Goal: Book appointment/travel/reservation

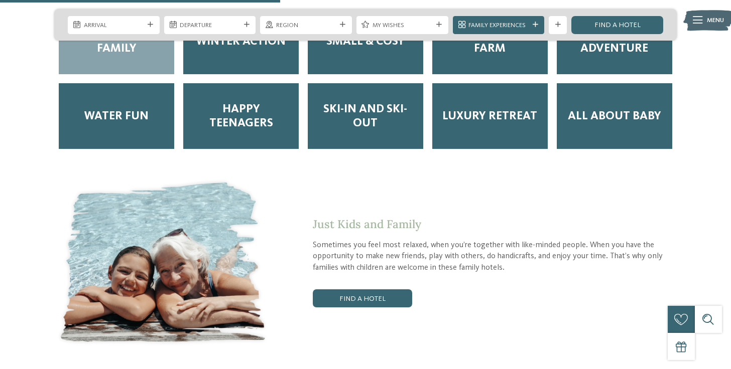
scroll to position [1597, 0]
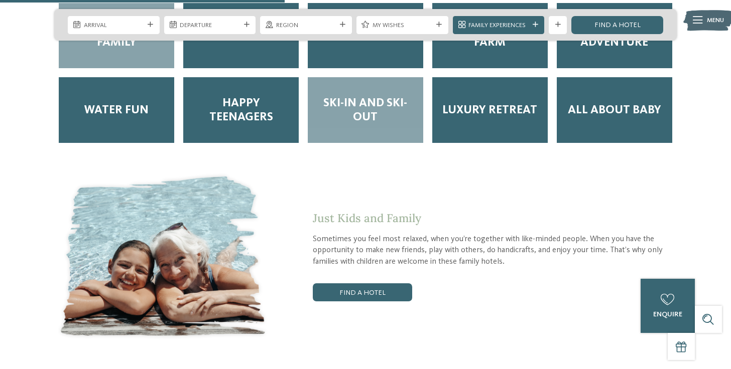
click at [361, 96] on span "Ski-in and Ski-out" at bounding box center [365, 110] width 97 height 28
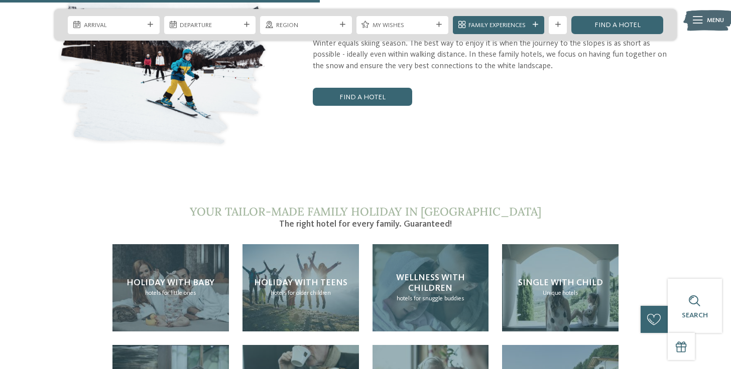
scroll to position [1797, 0]
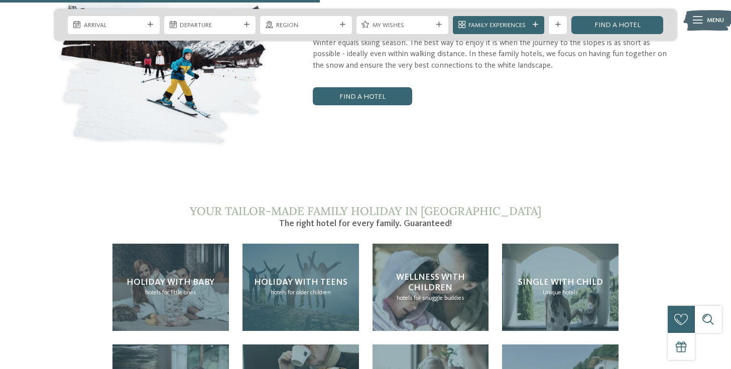
click at [320, 290] on span "for older children" at bounding box center [309, 293] width 43 height 7
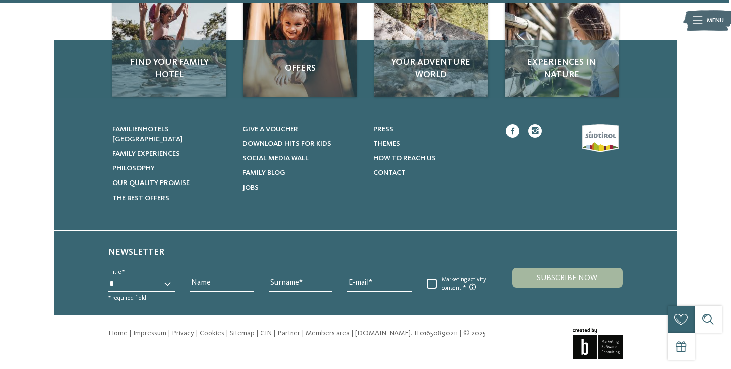
scroll to position [1467, 0]
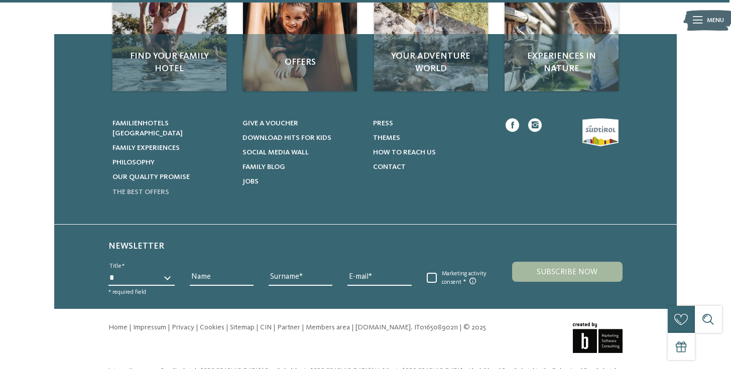
click at [138, 189] on span "The best offers" at bounding box center [140, 192] width 57 height 7
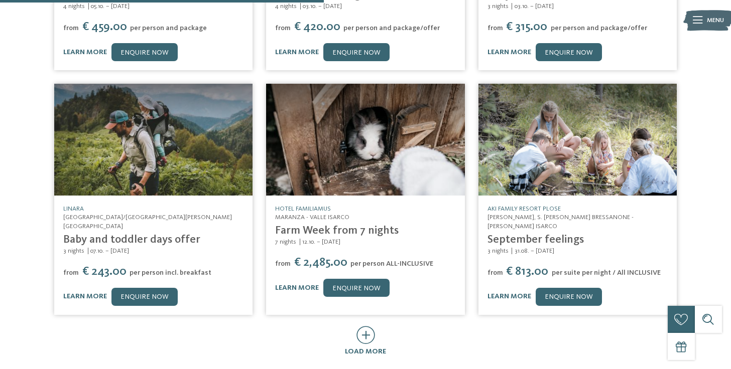
scroll to position [394, 0]
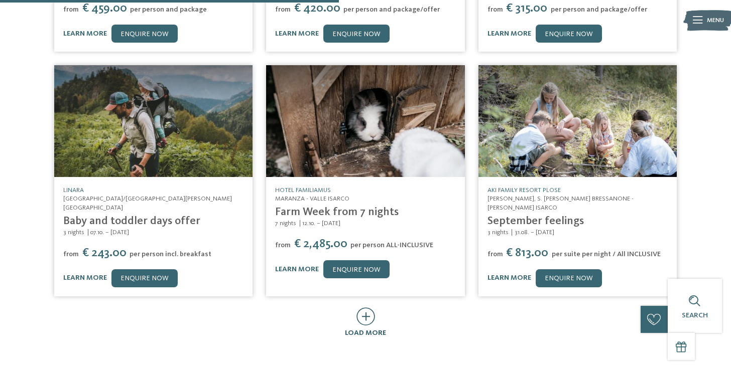
click at [366, 308] on icon at bounding box center [365, 317] width 19 height 18
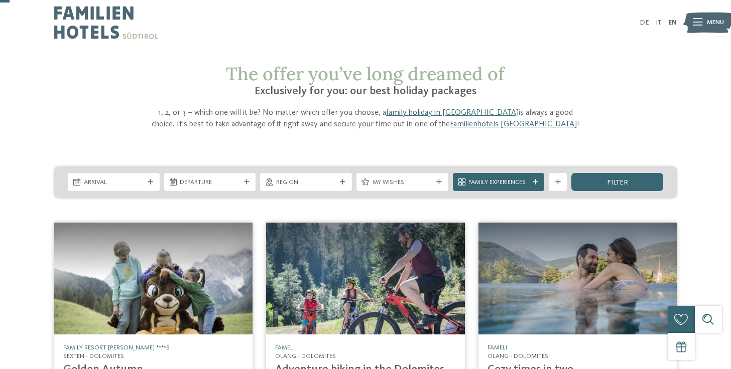
scroll to position [0, 0]
click at [138, 184] on span "Arrival" at bounding box center [114, 182] width 60 height 9
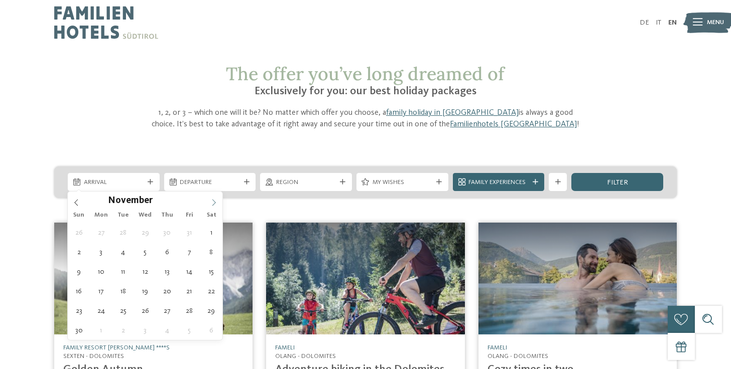
click at [213, 202] on icon at bounding box center [213, 202] width 7 height 7
type div "27.12.2025"
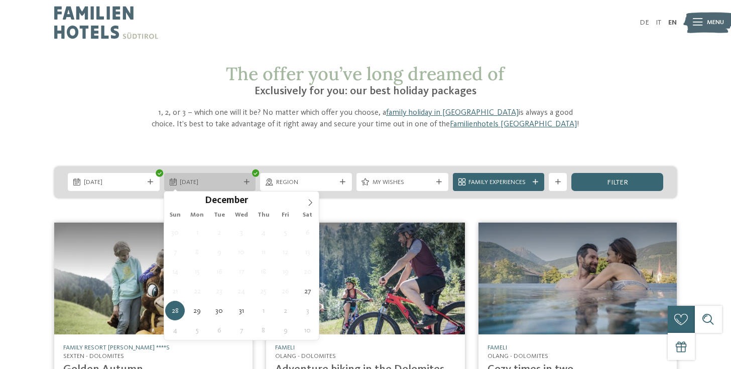
click at [233, 181] on span "28.12.2025" at bounding box center [210, 182] width 60 height 9
type input "****"
click at [312, 204] on icon at bounding box center [310, 202] width 7 height 7
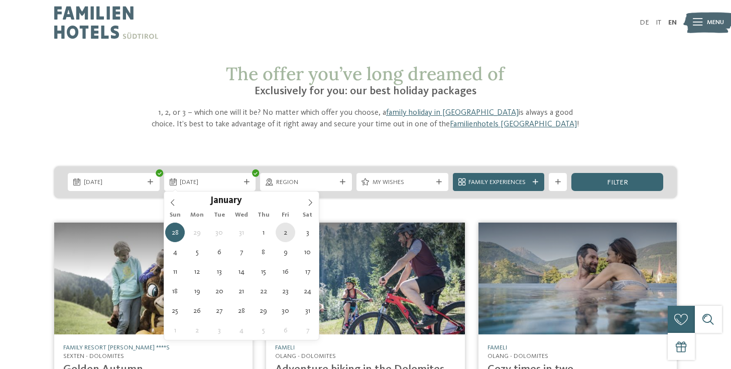
type div "02.01.2026"
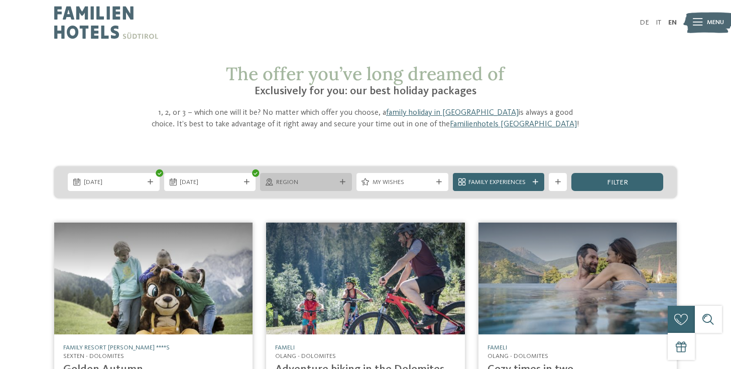
click at [328, 179] on span "Region" at bounding box center [306, 182] width 60 height 9
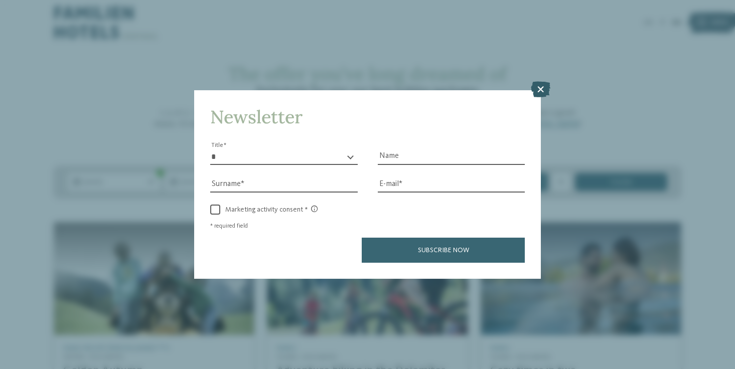
click at [541, 82] on icon at bounding box center [541, 90] width 20 height 16
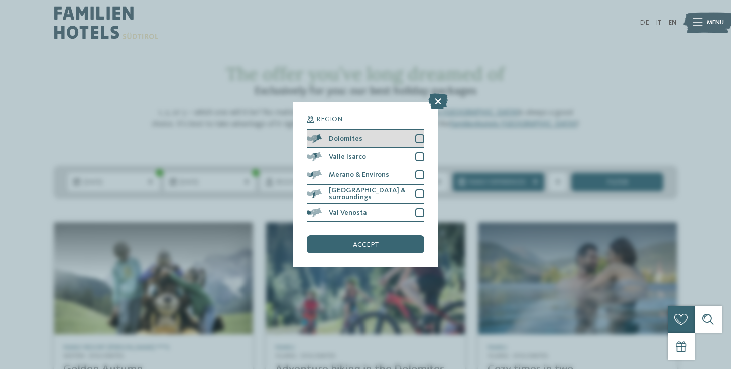
click at [422, 135] on div at bounding box center [419, 139] width 9 height 9
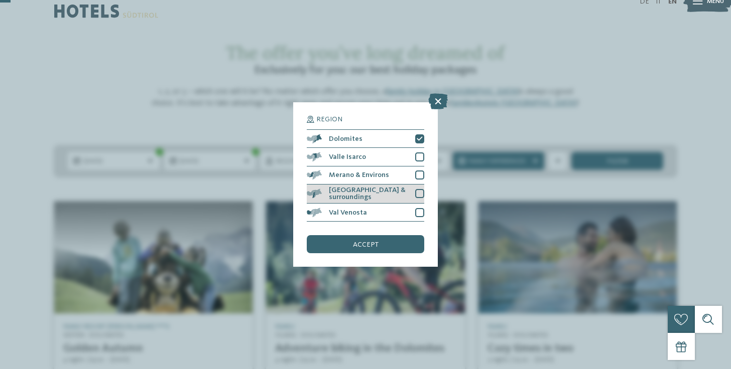
scroll to position [19, 0]
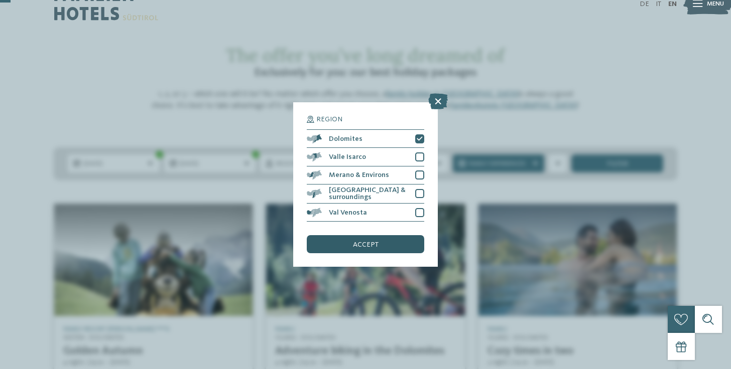
click at [383, 235] on div "accept" at bounding box center [365, 244] width 117 height 18
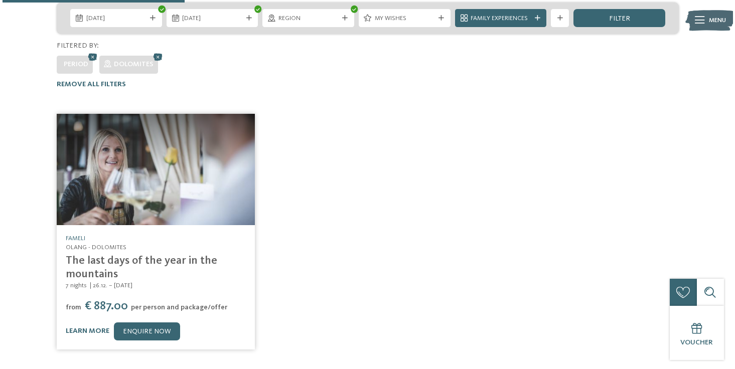
scroll to position [162, 0]
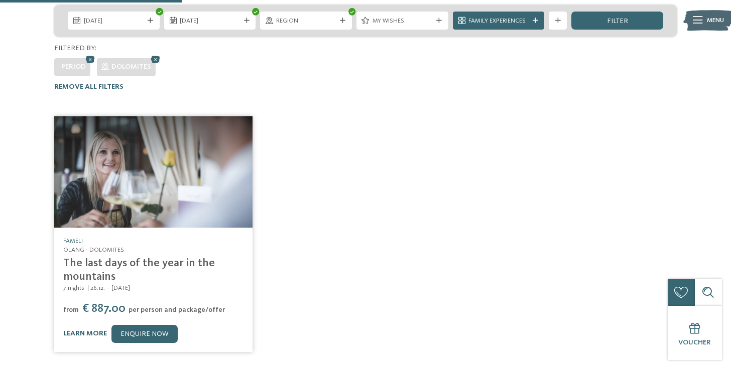
click at [83, 330] on link "learn more" at bounding box center [85, 333] width 44 height 7
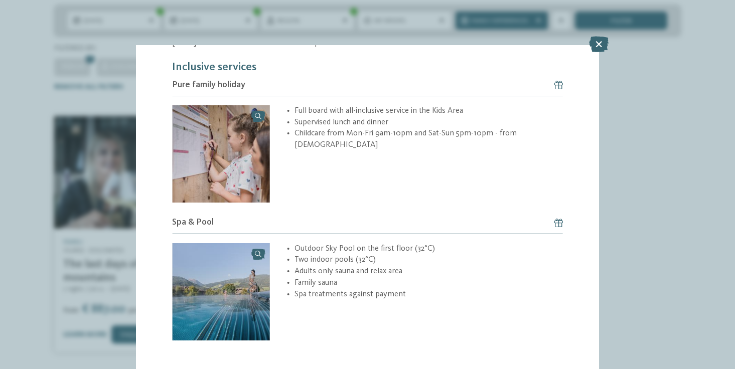
scroll to position [349, 0]
click at [378, 317] on section "Olang - Dolomites from" at bounding box center [367, 56] width 463 height 631
click at [599, 43] on icon at bounding box center [599, 44] width 20 height 16
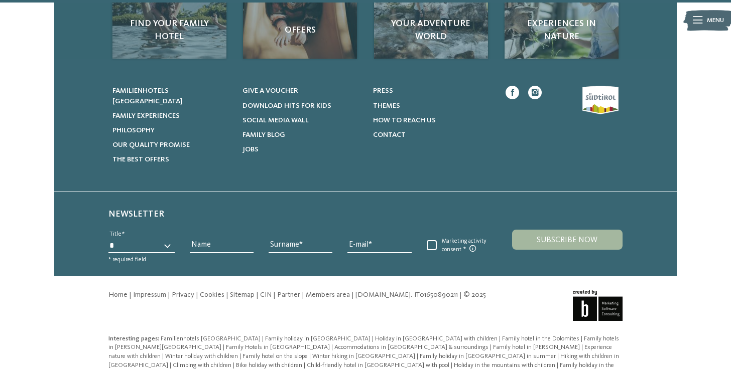
scroll to position [648, 0]
